Goal: Task Accomplishment & Management: Manage account settings

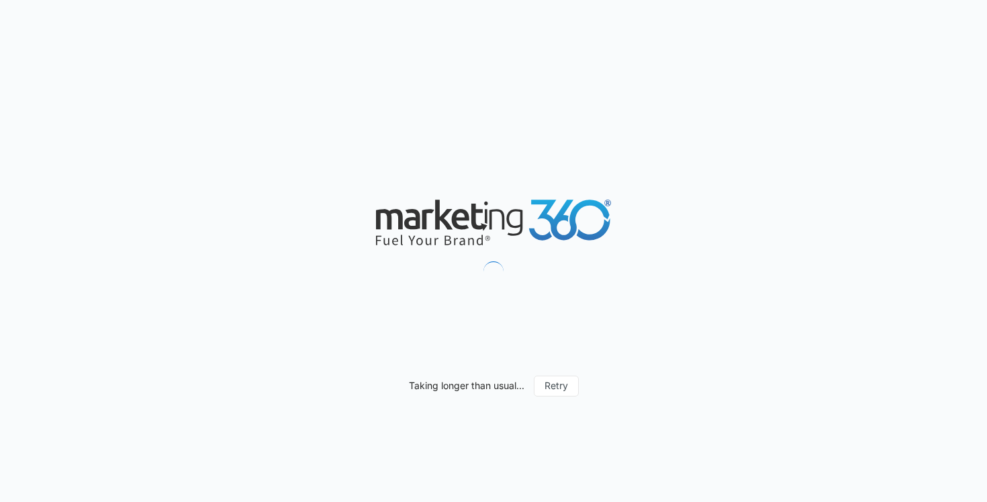
click at [644, 171] on div "Taking longer than usual... Retry" at bounding box center [493, 251] width 987 height 502
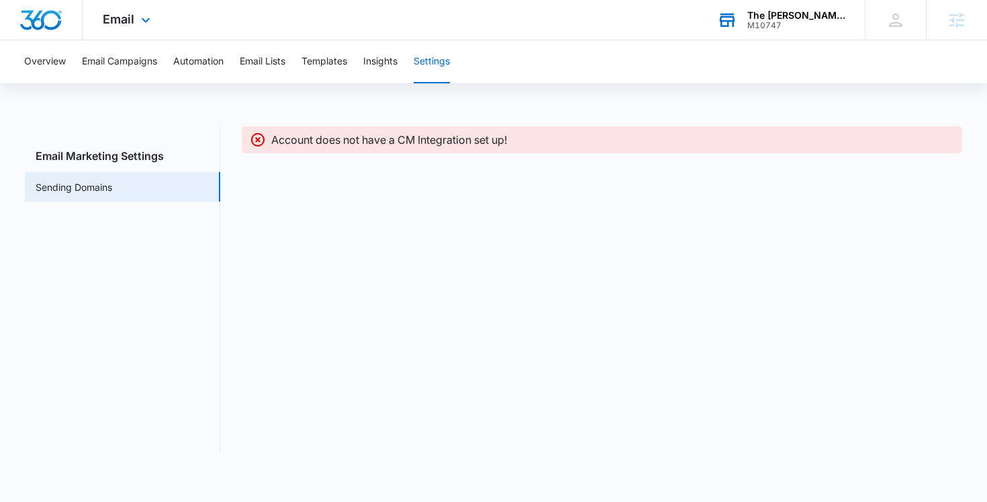
click at [762, 24] on div "The Cary School M10747 Your Accounts View All" at bounding box center [781, 20] width 168 height 40
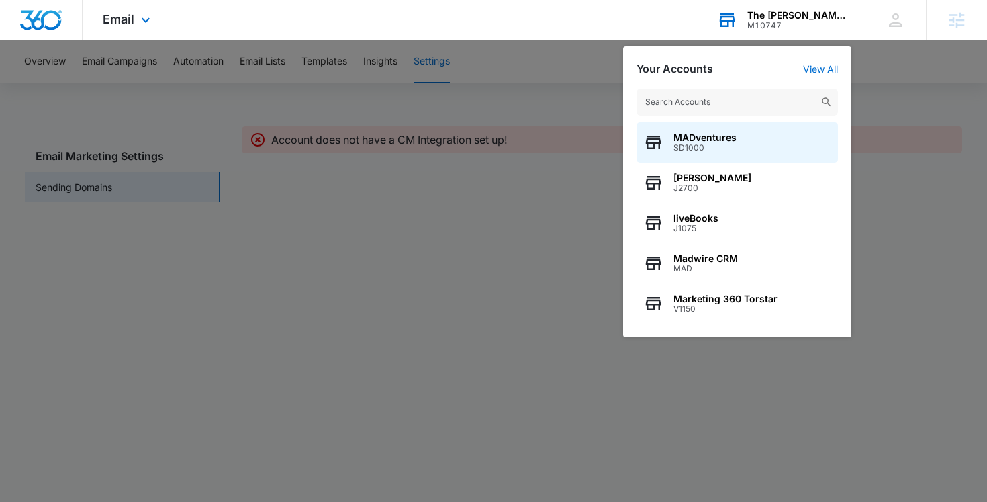
click at [704, 97] on input "text" at bounding box center [737, 102] width 201 height 27
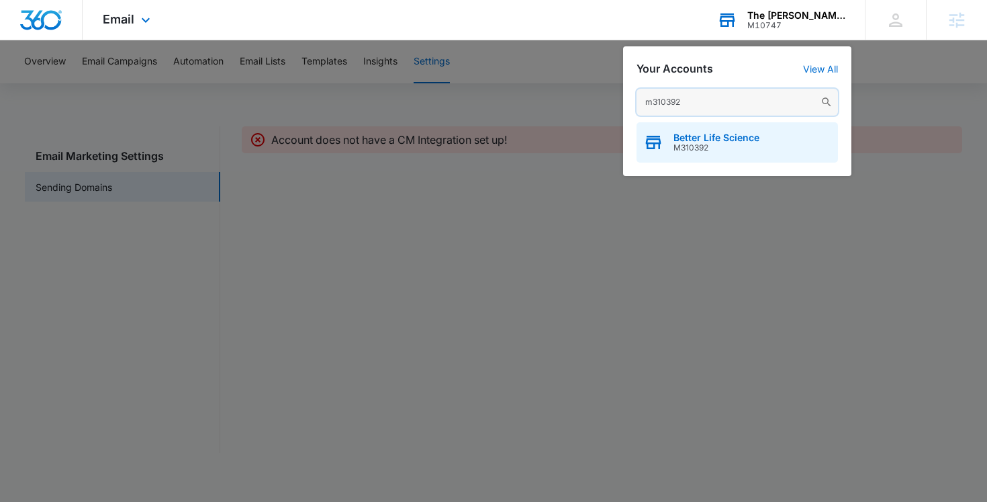
type input "m310392"
click at [735, 150] on span "M310392" at bounding box center [717, 147] width 86 height 9
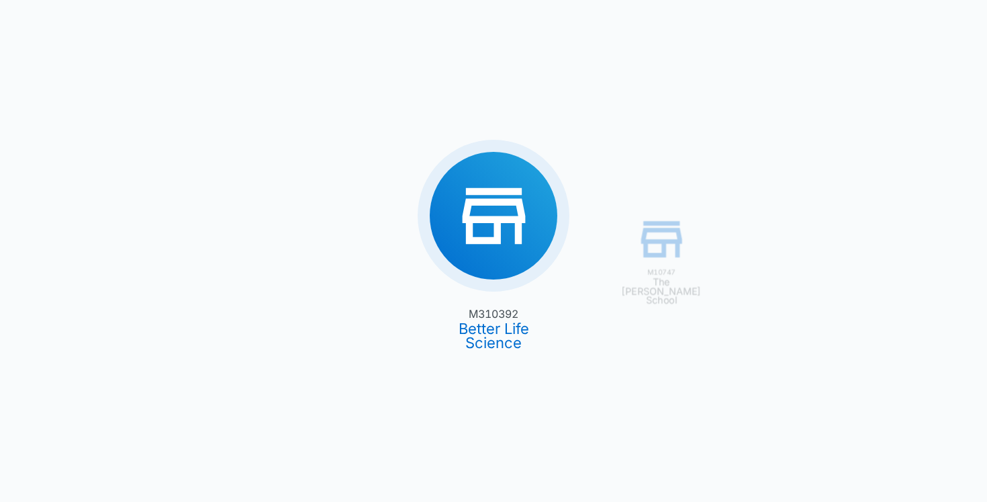
click at [390, 132] on div "M10747 The Cary School M310392 Better Life Science" at bounding box center [493, 251] width 987 height 502
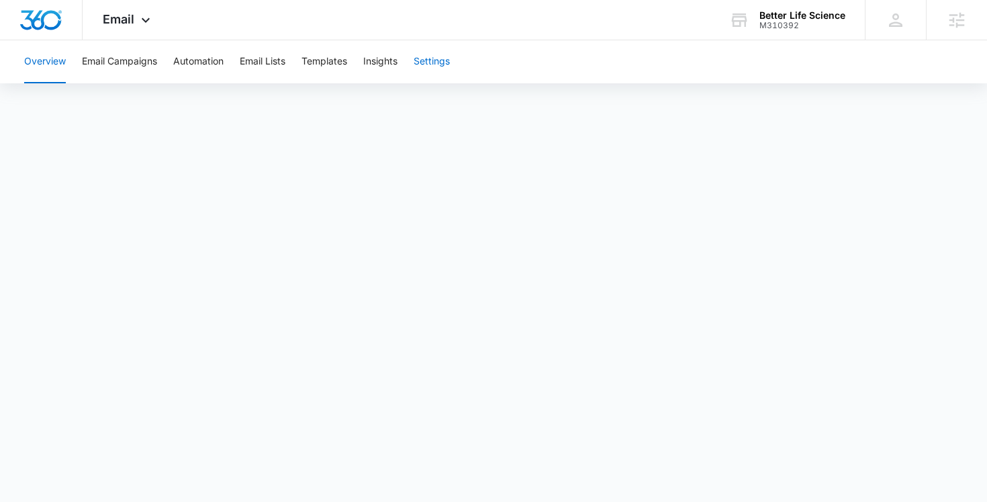
click at [445, 71] on button "Settings" at bounding box center [432, 61] width 36 height 43
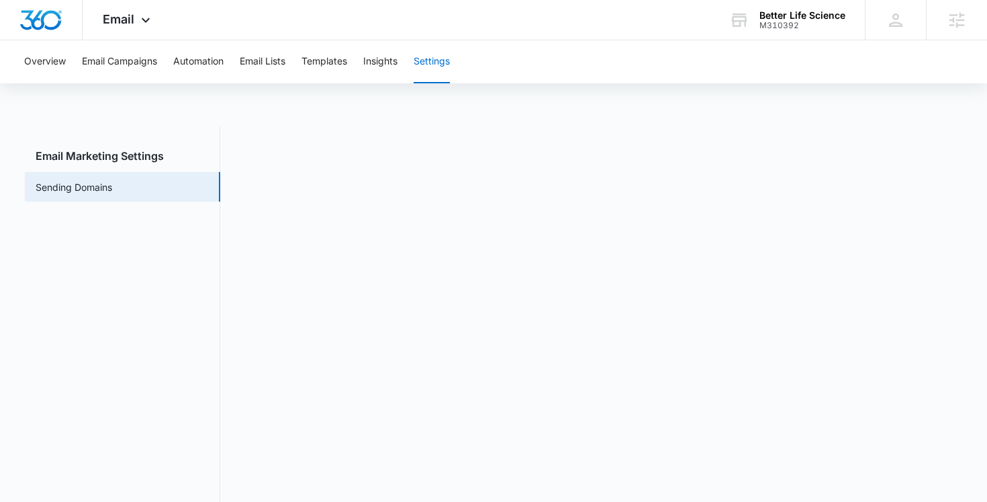
click at [234, 185] on div "Email Marketing Settings Sending Domains" at bounding box center [494, 320] width 938 height 389
